Goal: Task Accomplishment & Management: Use online tool/utility

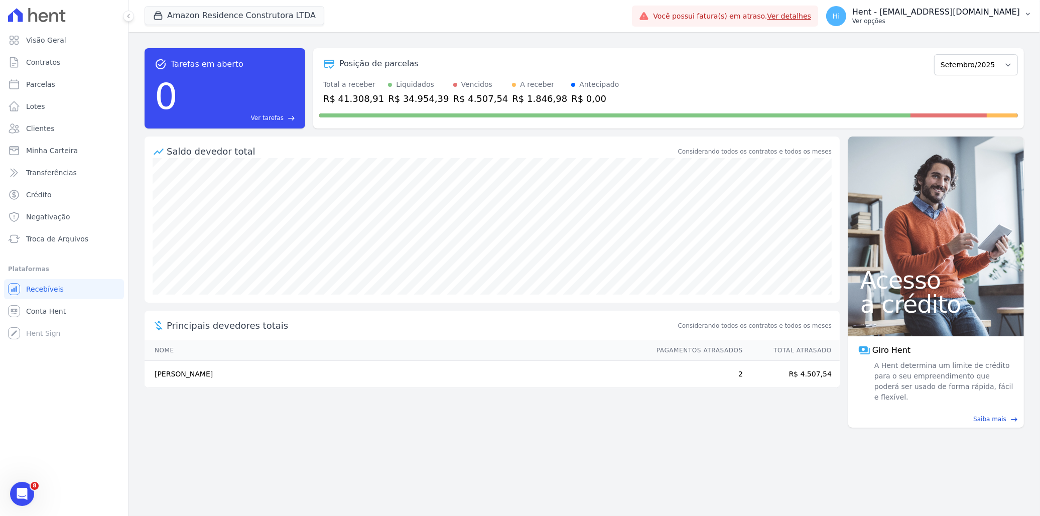
click at [929, 15] on p "Hent - [EMAIL_ADDRESS][DOMAIN_NAME]" at bounding box center [936, 12] width 168 height 10
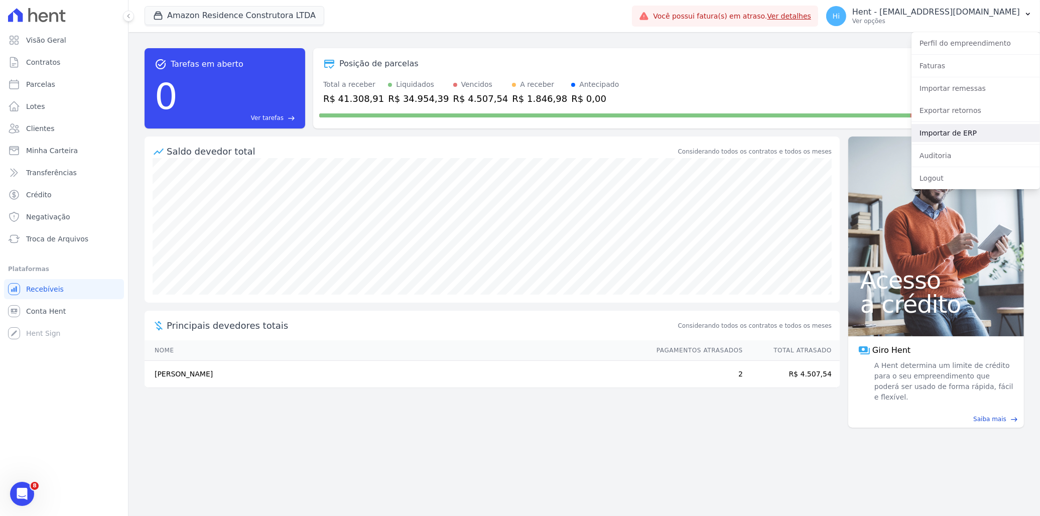
click at [963, 134] on link "Importar de ERP" at bounding box center [975, 133] width 128 height 18
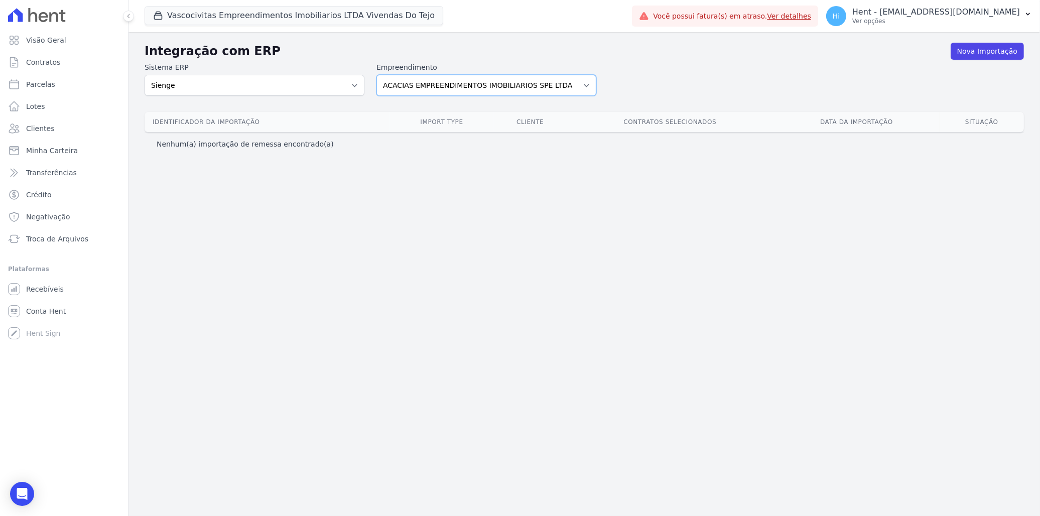
click at [560, 82] on select "ACACIAS EMPREENDIMENTOS IMOBILIARIOS SPE LTDA Acaiá Residencial ACQUA 8 PELOTAS…" at bounding box center [486, 85] width 220 height 21
select select "05bd0f70-ec4c-4cce-bf36-bee70196b502"
click at [376, 75] on select "ACACIAS EMPREENDIMENTOS IMOBILIARIOS SPE LTDA Acaiá Residencial ACQUA 8 PELOTAS…" at bounding box center [486, 85] width 220 height 21
click at [542, 77] on select "ACACIAS EMPREENDIMENTOS IMOBILIARIOS SPE LTDA Acaiá Residencial ACQUA 8 PELOTAS…" at bounding box center [486, 85] width 220 height 21
select select "4823e498-cb78-47f6-929e-20931a3a9269"
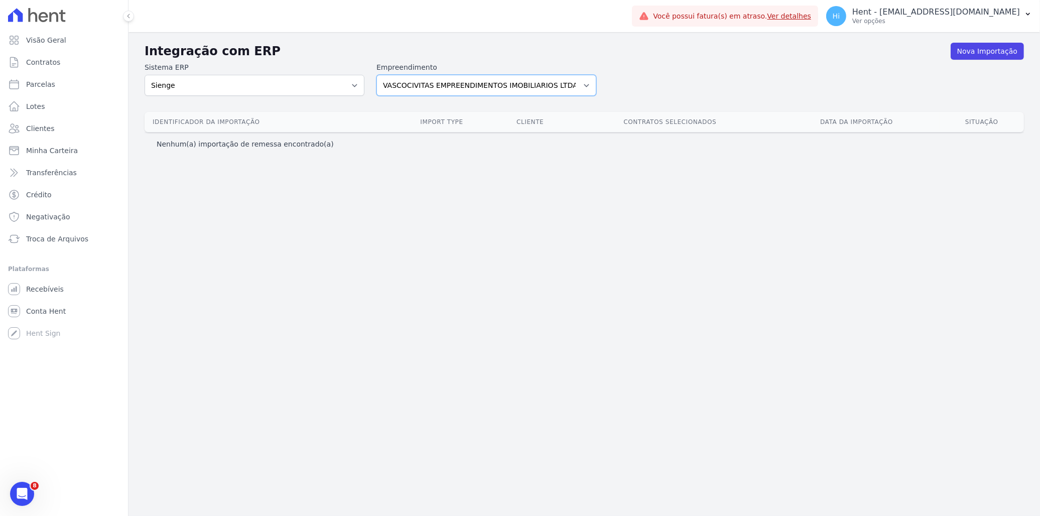
click at [376, 75] on select "ACACIAS EMPREENDIMENTOS IMOBILIARIOS SPE LTDA Acaiá Residencial ACQUA 8 PELOTAS…" at bounding box center [486, 85] width 220 height 21
click at [985, 49] on link "Nova Importação" at bounding box center [986, 51] width 73 height 17
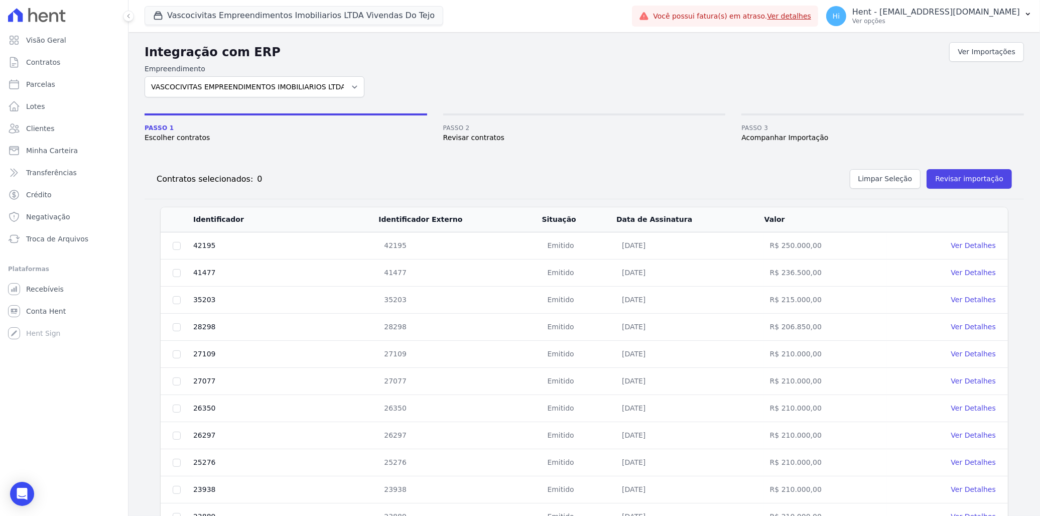
click at [972, 247] on link "Ver Detalhes" at bounding box center [973, 245] width 45 height 8
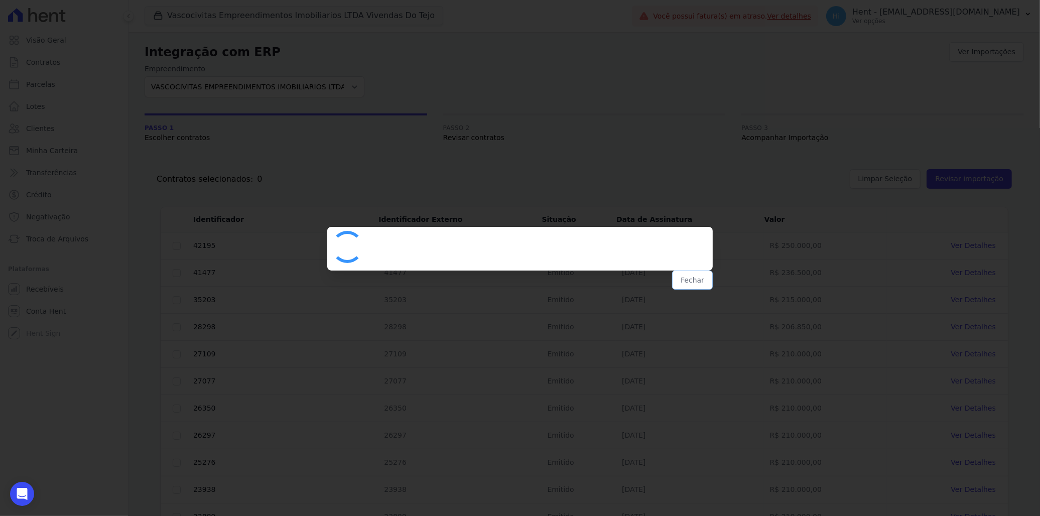
click at [695, 282] on button "Fechar" at bounding box center [692, 279] width 41 height 19
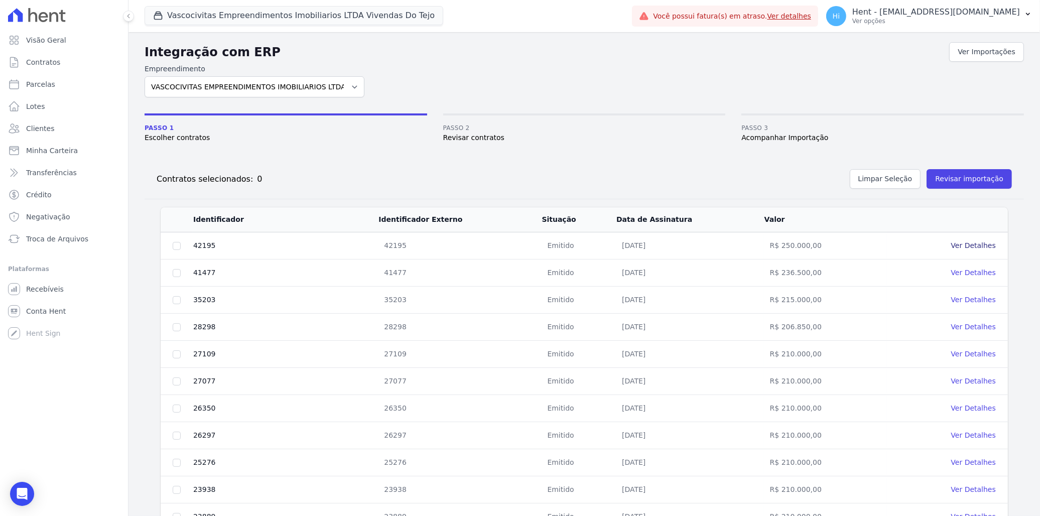
click at [964, 244] on link "Ver Detalhes" at bounding box center [973, 245] width 45 height 8
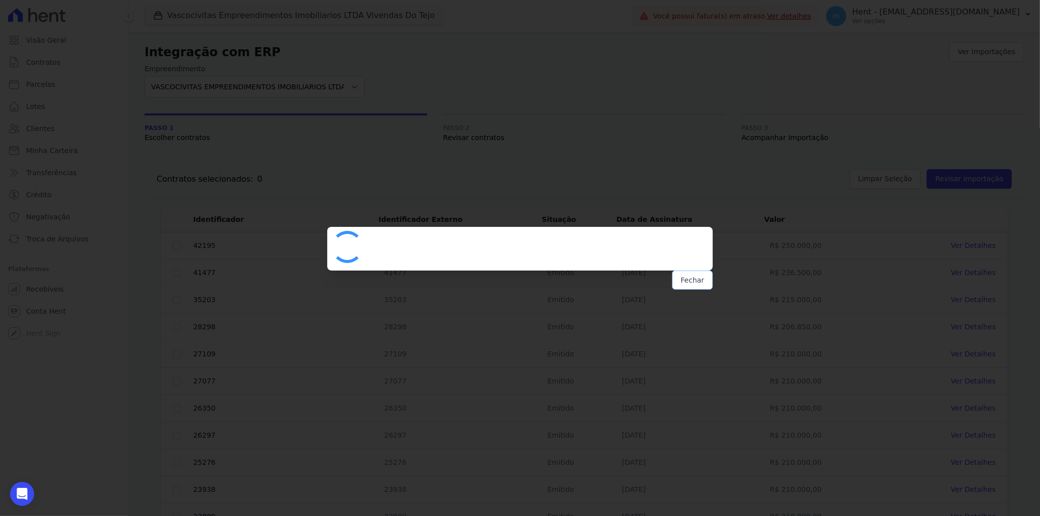
drag, startPoint x: 696, startPoint y: 281, endPoint x: 721, endPoint y: 283, distance: 24.7
click at [696, 281] on button "Fechar" at bounding box center [692, 279] width 41 height 19
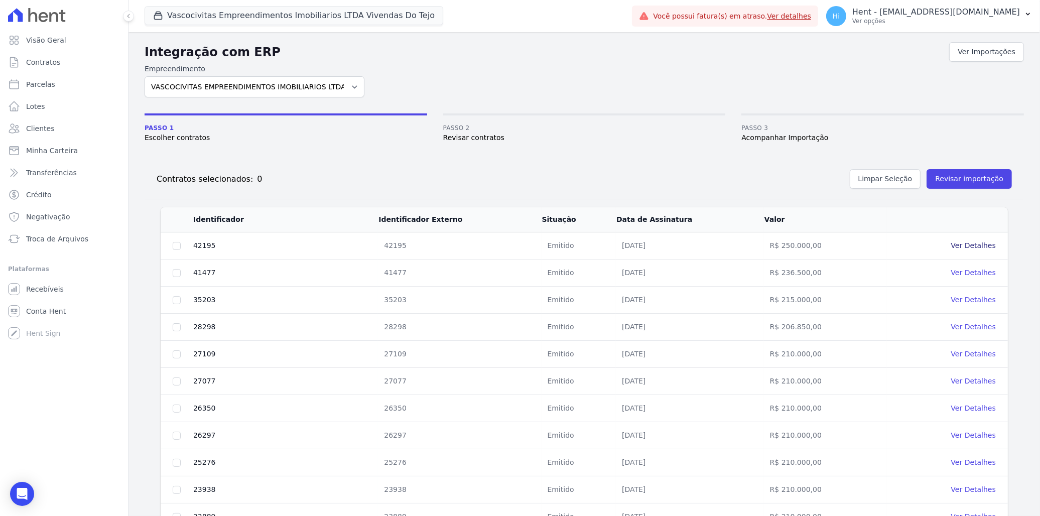
click at [966, 244] on link "Ver Detalhes" at bounding box center [973, 245] width 45 height 8
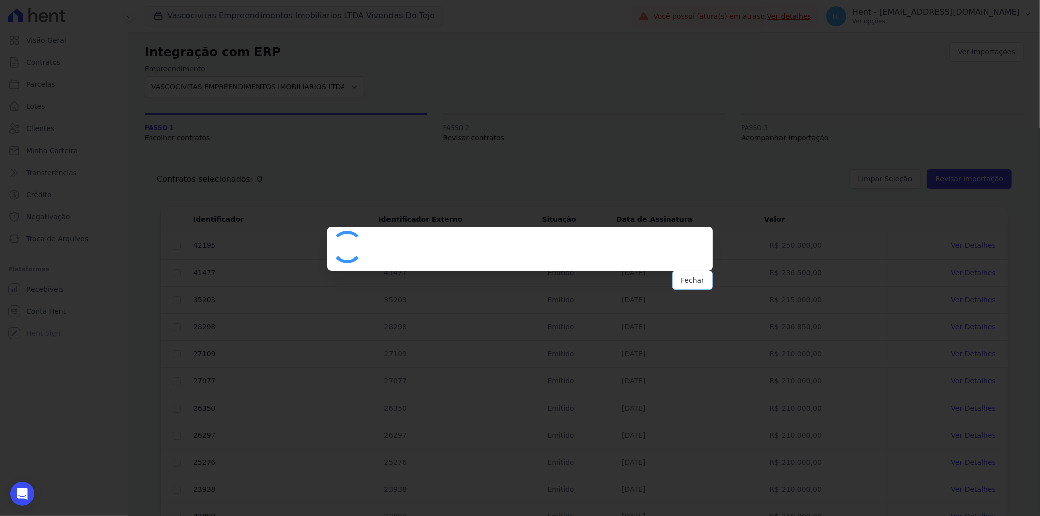
drag, startPoint x: 696, startPoint y: 279, endPoint x: 725, endPoint y: 280, distance: 29.1
click at [696, 279] on button "Fechar" at bounding box center [692, 279] width 41 height 19
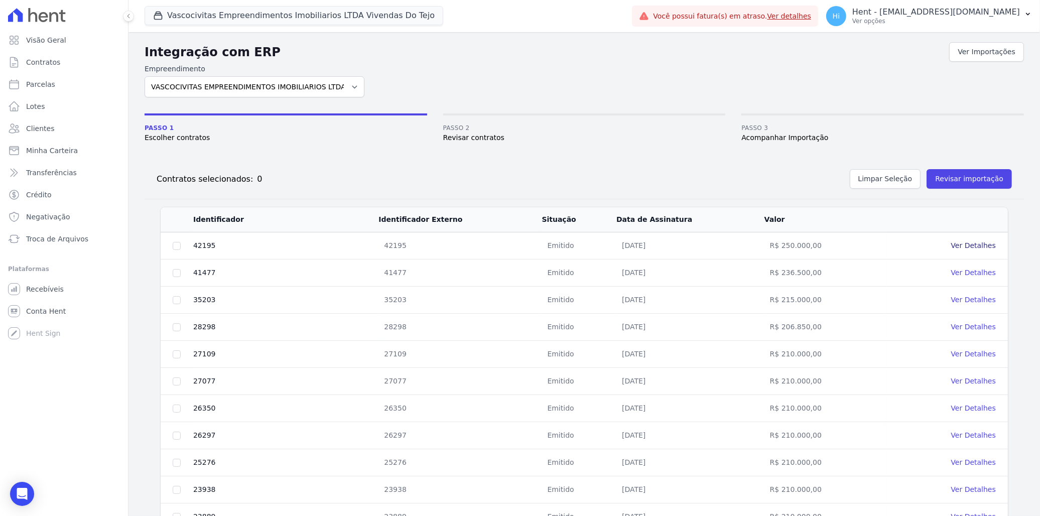
click at [965, 246] on link "Ver Detalhes" at bounding box center [973, 245] width 45 height 8
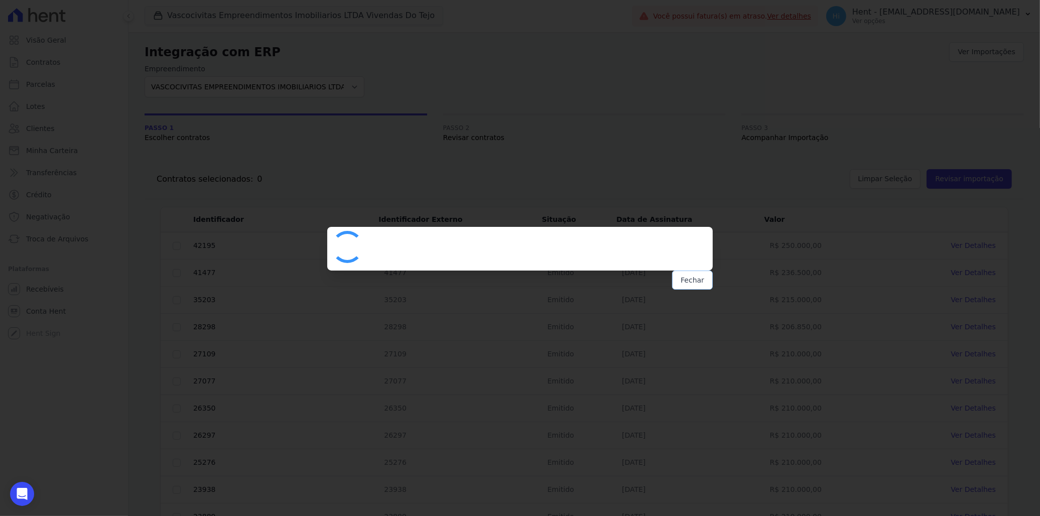
drag, startPoint x: 680, startPoint y: 273, endPoint x: 685, endPoint y: 274, distance: 5.6
click at [680, 272] on button "Fechar" at bounding box center [692, 279] width 41 height 19
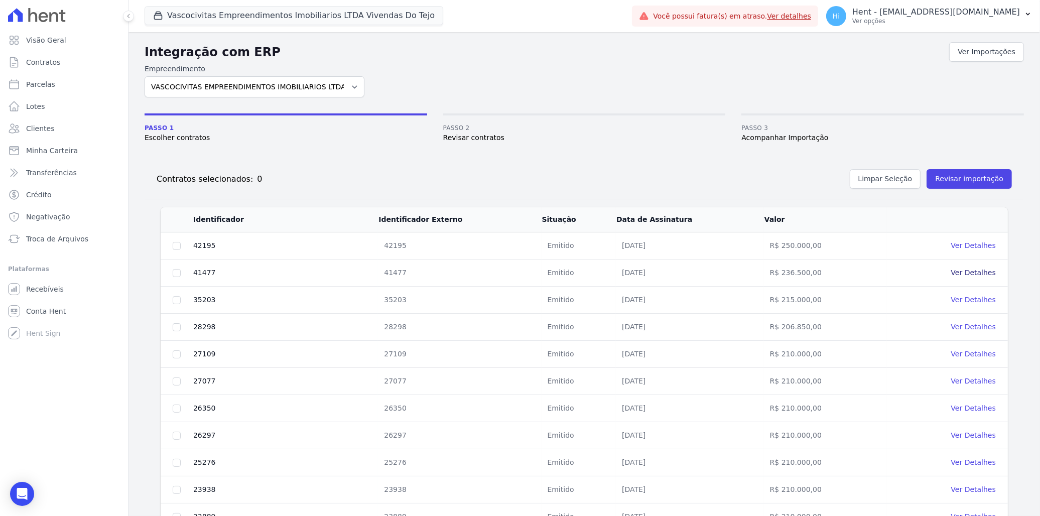
click at [974, 274] on link "Ver Detalhes" at bounding box center [973, 272] width 45 height 8
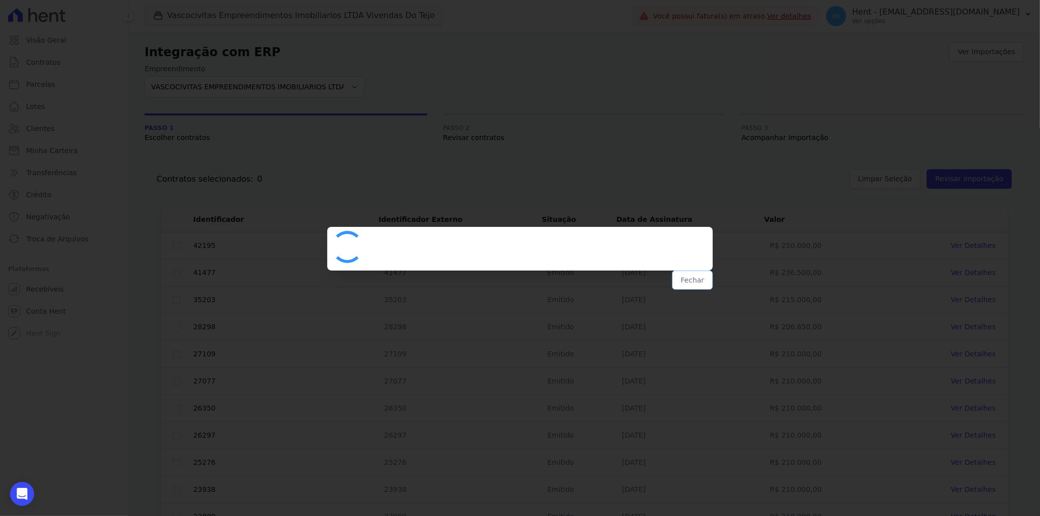
click at [692, 277] on button "Fechar" at bounding box center [692, 279] width 41 height 19
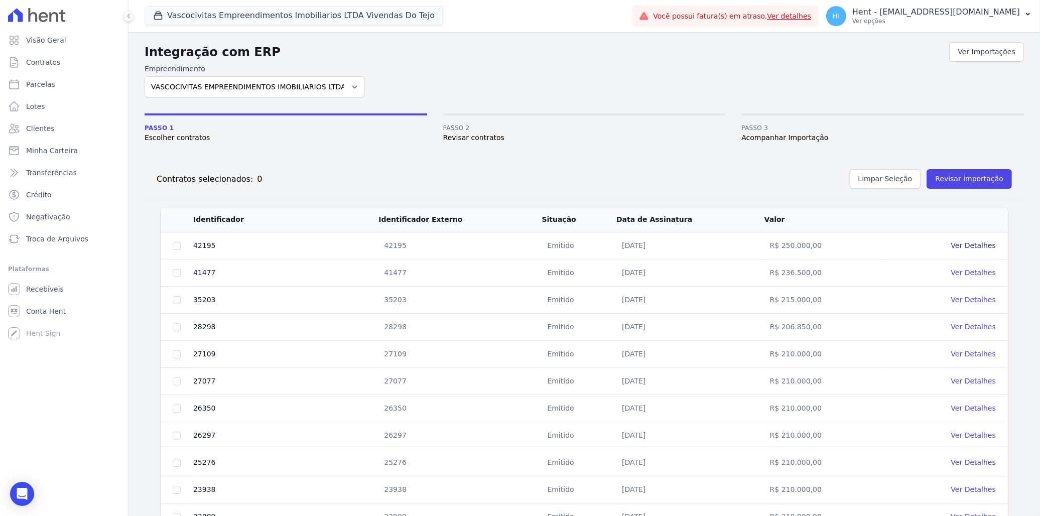
click at [953, 246] on link "Ver Detalhes" at bounding box center [973, 245] width 45 height 8
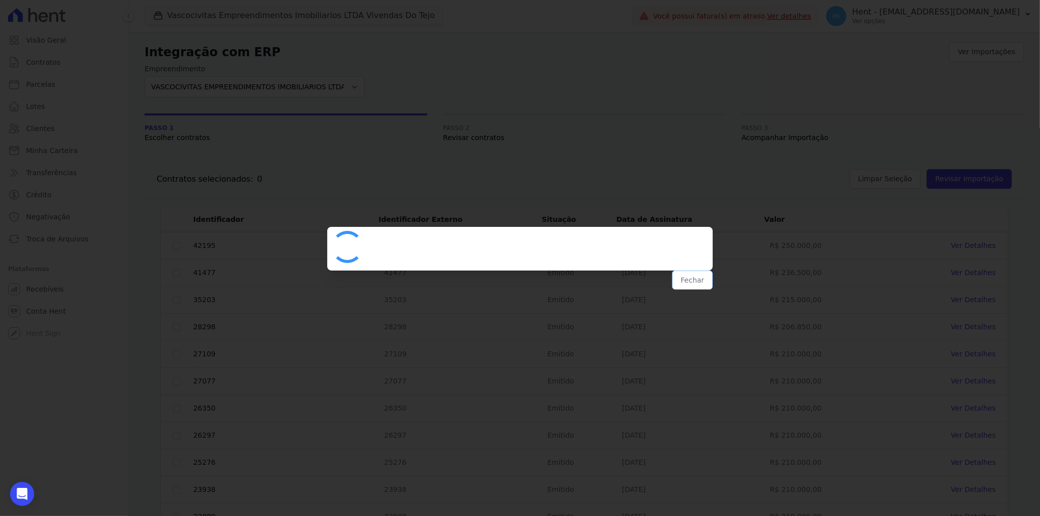
click at [678, 277] on button "Fechar" at bounding box center [692, 279] width 41 height 19
